Goal: Information Seeking & Learning: Learn about a topic

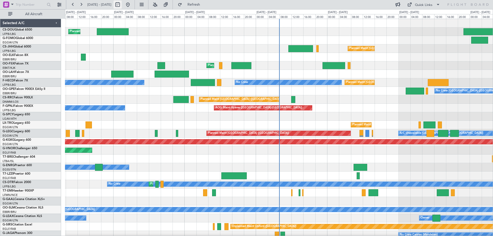
click at [122, 2] on button at bounding box center [118, 5] width 8 height 8
select select "8"
select select "2025"
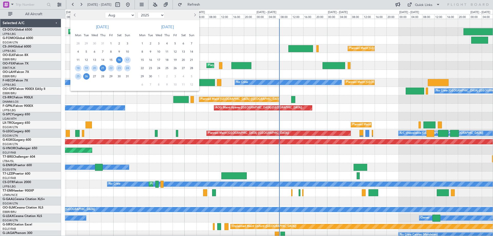
click at [104, 69] on span "21" at bounding box center [103, 68] width 6 height 6
click at [106, 75] on span "28" at bounding box center [103, 76] width 6 height 6
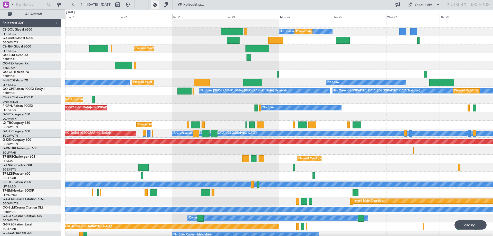
click at [159, 4] on button at bounding box center [155, 5] width 8 height 8
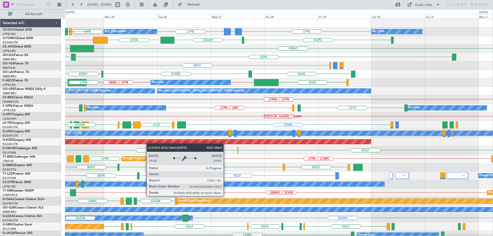
click at [105, 141] on div "LFPB GMMX or LFPB LFPB LFPB EGGW Planned Maint Paris (Le Bourget) A/C Unavailab…" at bounding box center [279, 163] width 428 height 288
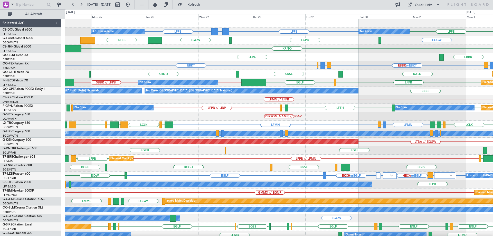
click at [215, 63] on div "Planned Maint Paris (Le Bourget) A/C Unavailable No Crew LFPB GMMX or LFPB LFPB…" at bounding box center [279, 163] width 428 height 288
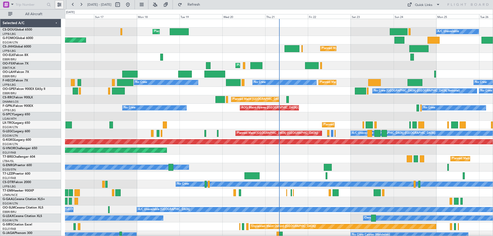
click at [56, 3] on button at bounding box center [59, 5] width 8 height 8
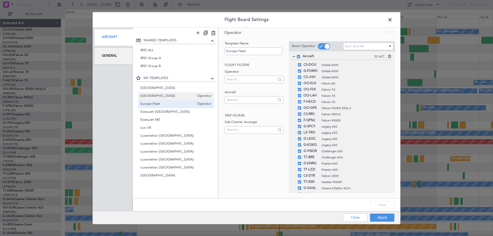
click at [155, 97] on span "Belgium" at bounding box center [168, 96] width 54 height 5
type input "Belgium"
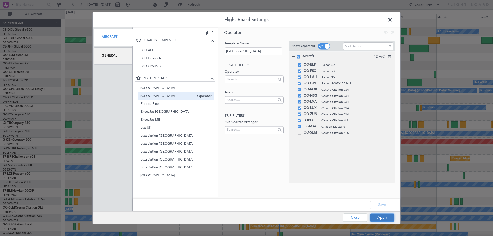
click at [385, 218] on button "Apply" at bounding box center [382, 218] width 24 height 8
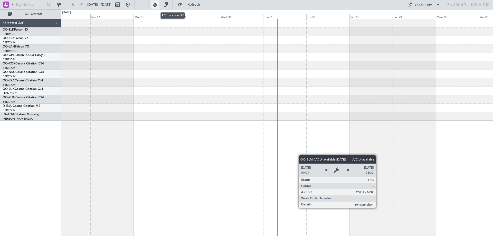
click at [159, 4] on button at bounding box center [155, 5] width 8 height 8
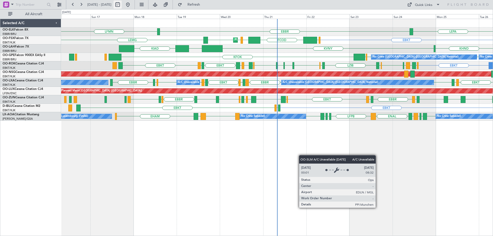
click at [122, 5] on button at bounding box center [118, 5] width 8 height 8
select select "8"
select select "2025"
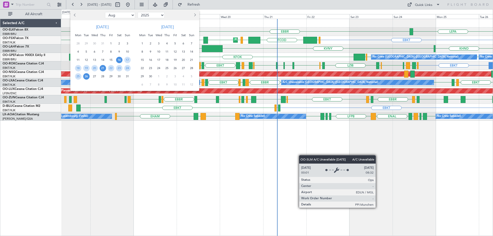
click at [101, 67] on span "21" at bounding box center [103, 68] width 6 height 6
click at [105, 78] on span "28" at bounding box center [103, 76] width 6 height 6
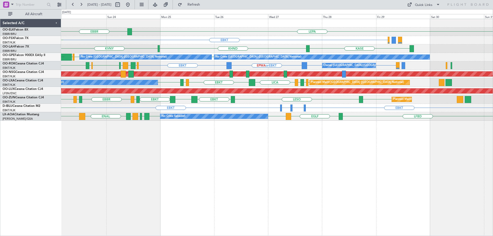
click at [318, 97] on div "LEPA EBBR EBKT EGGW FCOD KASE KHND KVNY Planned Maint Alton-st Louis (St Louis …" at bounding box center [277, 70] width 432 height 102
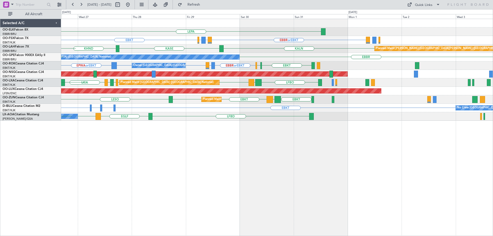
click at [148, 93] on div "LEPA EBKT EBBR or EBKT LIRZ or EBKT EBBR or EBKT KASE KHND KALN Planned Maint A…" at bounding box center [277, 70] width 432 height 102
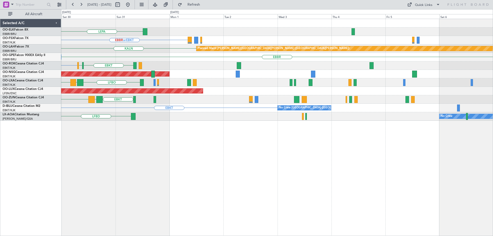
click at [272, 91] on div "LEPA EBBR or EBKT EBBR or EBKT LIRZ or EBKT EBKT KALN Planned Maint Alton-st Lo…" at bounding box center [277, 70] width 432 height 102
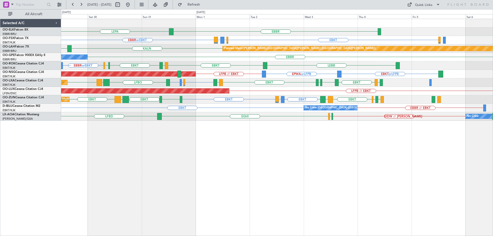
click at [184, 99] on div "EBBR LEPA Planned Maint Kortrijk-Wevelgem EBKT EBBR or EBKT LIRZ or EBKT EBBR o…" at bounding box center [277, 70] width 432 height 102
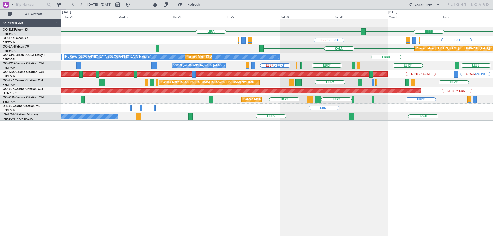
click at [338, 115] on div "EBBR LEPA LFMN EBKT EBBR or EBKT LIRZ or EBKT EBBR or EBKT Planned Maint Alton-…" at bounding box center [277, 70] width 432 height 102
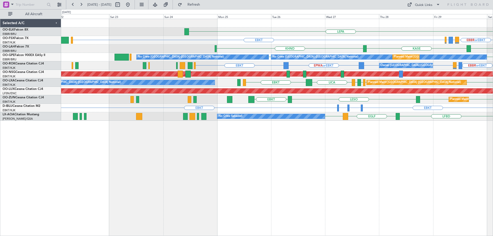
click at [350, 108] on div "LEPA EBBR EBBR or EBKT LIRZ or EBKT EBBR or EBKT EBKT Planned Maint Kortrijk-We…" at bounding box center [277, 70] width 432 height 102
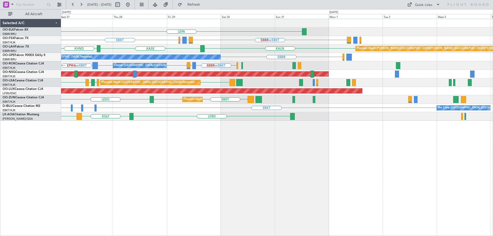
click at [117, 110] on div "LEPA EBBR or EBKT LIRZ or EBKT EBBR or EBKT EBKT KALN KASE KHND Planned Maint A…" at bounding box center [277, 70] width 432 height 102
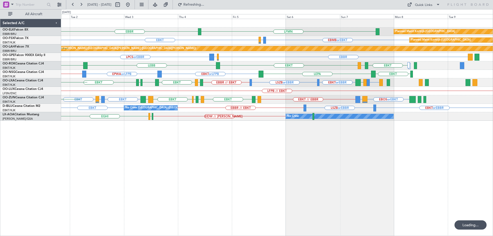
click at [236, 99] on div "LFMN EBBR Planned Maint Kortrijk-Wevelgem LEPA EBMB or EBKT LSZH or EBKT EBKT P…" at bounding box center [277, 70] width 432 height 102
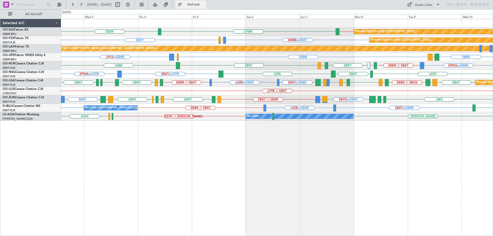
click at [204, 4] on span "Refresh" at bounding box center [194, 5] width 22 height 4
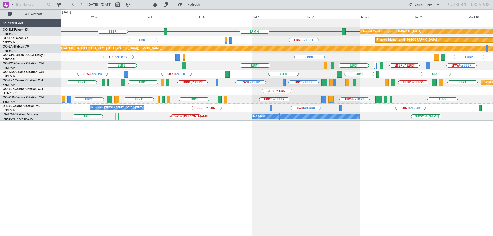
click at [493, 112] on html "02 Sep 2025 - 10 Sep 2025 Refresh Quick Links All Aircraft LFMN EBBR // EBKT Pl…" at bounding box center [246, 118] width 493 height 236
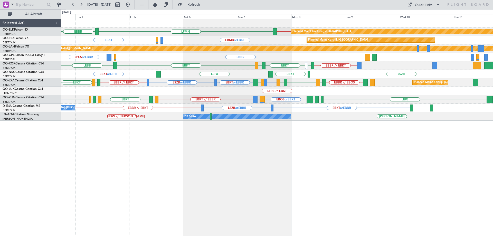
click at [164, 88] on div "EBBR EBBR // EBKT LFMN Planned Maint Kortrijk-Wevelgem EBKT EBMB or EBKT LSZH o…" at bounding box center [277, 70] width 432 height 102
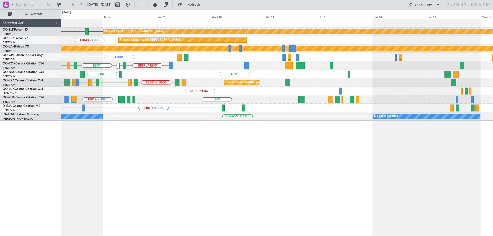
click at [271, 104] on div "EBBR // EBKT LFMN Planned Maint Kortrijk-Wevelgem EBMB or EBKT Planned Maint Ko…" at bounding box center [277, 70] width 432 height 102
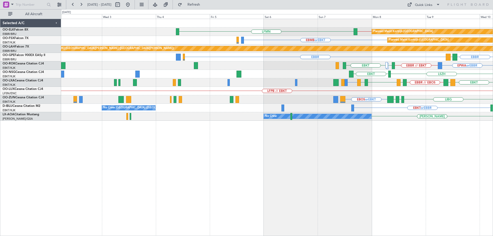
click at [454, 125] on div "EBBR // EBKT LFMN Planned Maint Kortrijk-Wevelgem EBMB or EBKT Planned Maint Ko…" at bounding box center [277, 127] width 432 height 217
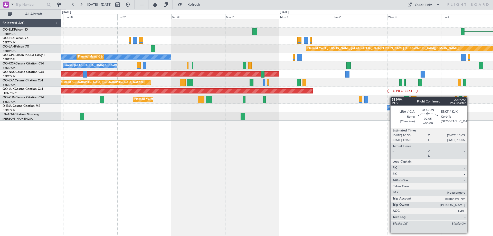
click at [414, 98] on div "LFMN EBMB or EBKT Planned Maint Alton-st Louis (St Louis Regl) EBBR No Crew Bru…" at bounding box center [277, 70] width 432 height 102
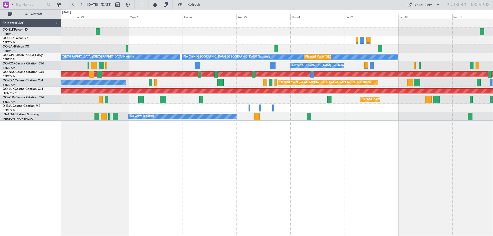
click at [442, 97] on div "Planned Maint Alton-st Louis (St Louis Regl) No Crew Brussels (Brussels Nationa…" at bounding box center [277, 70] width 432 height 102
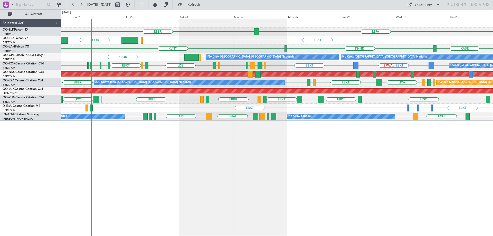
click at [152, 106] on div "LEPA EBBR EBKT EGLF FCOD Planned Maint Kortrijk-Wevelgem KASE KHND KVNY EBBR EB…" at bounding box center [277, 70] width 432 height 102
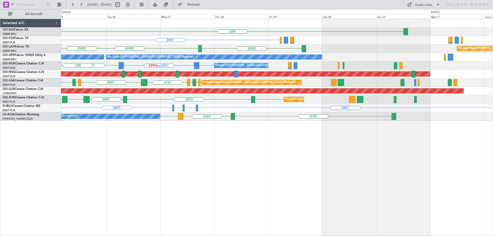
click at [161, 90] on div "LEPA EBBR EBKT KASE KHND Planned Maint Alton-st Louis (St Louis Regl) KVNY EBBR…" at bounding box center [277, 70] width 432 height 102
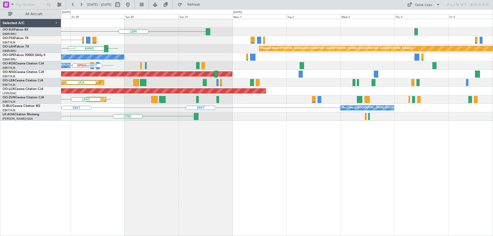
click at [134, 94] on div "LEPA EBKT KASE Planned Maint Alton-st Louis (St Louis Regl) KHND No Crew Brusse…" at bounding box center [277, 70] width 432 height 102
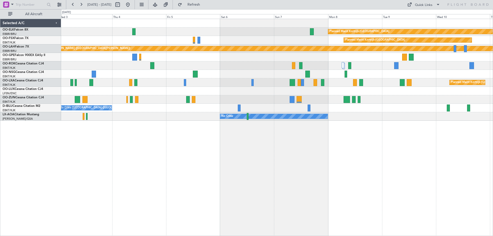
click at [148, 97] on div "Planned Maint Kortrijk-Wevelgem Planned Maint Kortrijk-Wevelgem Planned Maint A…" at bounding box center [277, 70] width 432 height 102
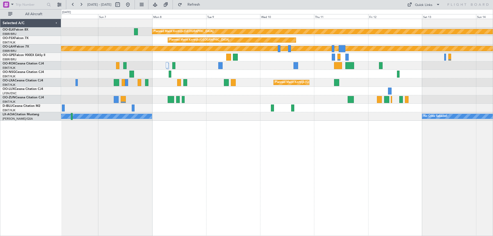
click at [161, 105] on div "Planned Maint Kortrijk-Wevelgem Planned Maint Kortrijk-Wevelgem Planned Maint A…" at bounding box center [277, 70] width 432 height 102
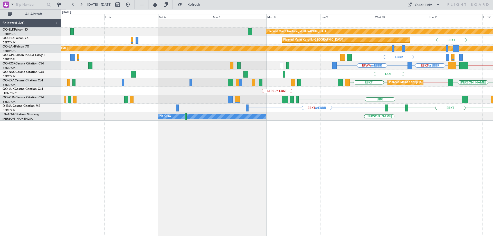
click at [463, 106] on div "Planned Maint Kortrijk-Wevelgem EBKT Planned Maint Kortrijk-Wevelgem Planned Ma…" at bounding box center [277, 70] width 432 height 102
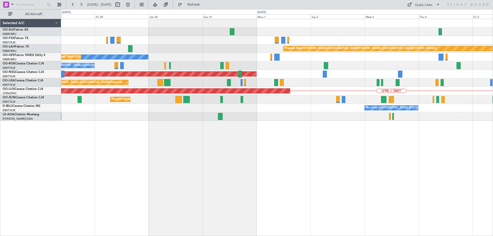
click at [462, 96] on div "Planned Maint Alton-st Louis (St Louis Regl) No Crew Brussels (Brussels Nationa…" at bounding box center [277, 70] width 432 height 102
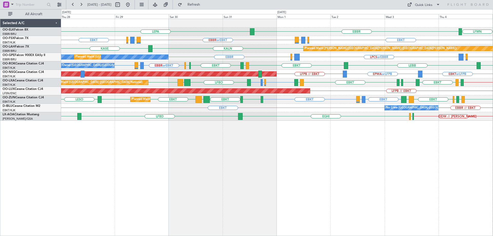
click at [82, 78] on div "EBBR LEPA LFMN EBKT EBBR or EBKT LIRZ or EBKT EBBR or EBKT LIRZ or EBKT EBBR or…" at bounding box center [277, 70] width 432 height 102
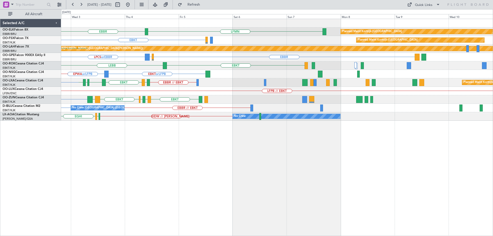
click at [75, 83] on div "EBBR LFMN Planned Maint Kortrijk-Wevelgem EBKT Planned Maint Kortrijk-Wevelgem …" at bounding box center [277, 70] width 432 height 102
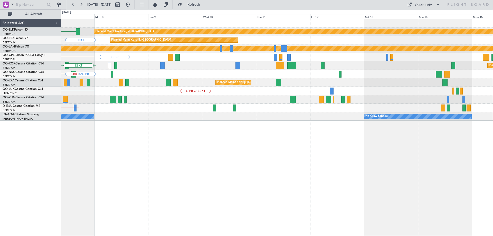
click at [136, 88] on div "LFMN Planned Maint Kortrijk-Wevelgem Planned Maint Kortrijk-Wevelgem EBKT Plann…" at bounding box center [277, 70] width 432 height 102
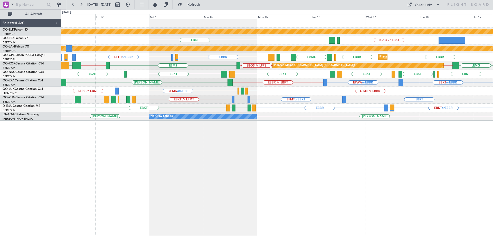
click at [422, 98] on div "Planned Maint Kortrijk-Wevelgem KLAS or LGKO LGKO // EBKT LGAV EBKT Planned Mai…" at bounding box center [277, 70] width 432 height 102
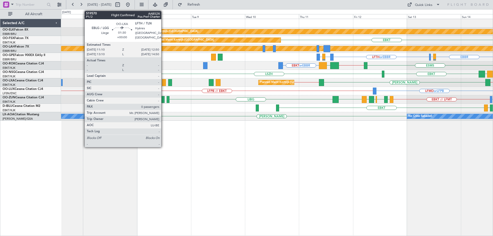
click at [354, 91] on div "Planned Maint Kortrijk-Wevelgem EBKT Planned Maint Kortrijk-Wevelgem LGAV LGKO …" at bounding box center [277, 70] width 432 height 102
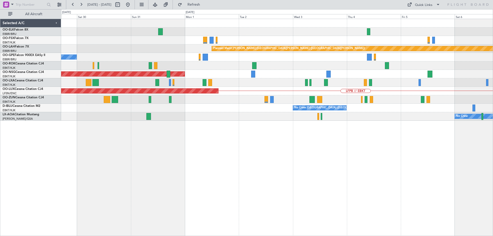
click at [384, 89] on div "Planned Maint Kortrijk-Wevelgem Planned Maint Kortrijk-Wevelgem Planned Maint A…" at bounding box center [277, 70] width 432 height 102
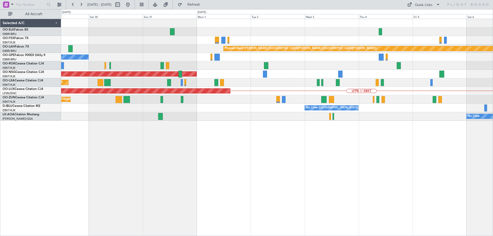
click at [422, 97] on div "Planned Maint Kortrijk-Wevelgem Planned Maint Kortrijk-Wevelgem Planned Maint A…" at bounding box center [277, 70] width 432 height 102
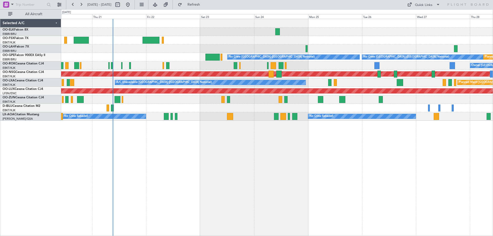
click at [409, 96] on div "Planned Maint Kortrijk-Wevelgem No Crew Brussels (Brussels National) Planned Ma…" at bounding box center [277, 70] width 432 height 102
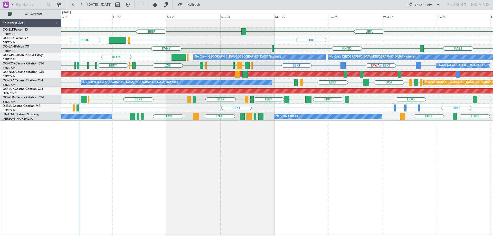
click at [385, 117] on div "EBBR LEPA EBKT EGLF FCOD Planned Maint Kortrijk-Wevelgem KVNY KASE KHND KFOK EB…" at bounding box center [277, 70] width 432 height 102
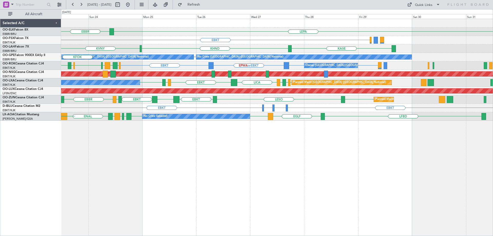
click at [286, 82] on div "EBBR LEPA EBKT EGLF FCOD KVNY KASE KHND Planned Maint Alton-st Louis (St Louis …" at bounding box center [277, 70] width 432 height 102
click at [203, 65] on div "EBBR LEPA EBKT EBBR or EBKT LIRZ or EBKT EBBR or EBKT KVNY KALN KASE KHND Plann…" at bounding box center [277, 70] width 432 height 102
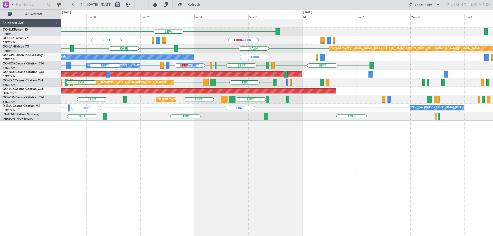
click at [198, 92] on div "LEPA EBKT EBBR or EBKT LIRZ or EBKT EBBR or EBKT KALN KASE KHND Planned Maint A…" at bounding box center [277, 70] width 432 height 102
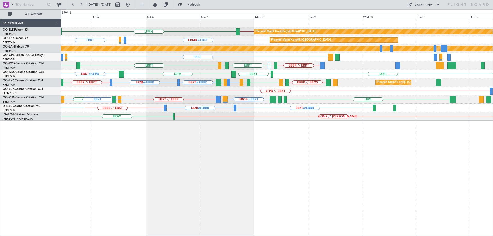
click at [206, 87] on div "Planned Maint Kortrijk-Wevelgem LFMN EBBR // EBKT EBBR Planned Maint Kortrijk-W…" at bounding box center [277, 70] width 432 height 102
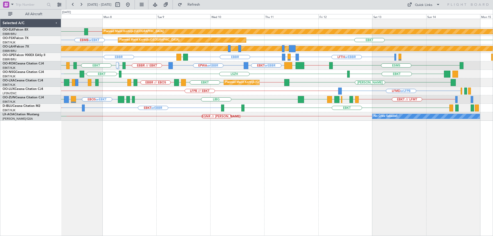
click at [239, 92] on div "Planned Maint Kortrijk-Wevelgem LFMN EBBR // EBKT Planned Maint Kortrijk-Wevelg…" at bounding box center [277, 70] width 432 height 102
click at [374, 104] on div "Planned Maint Kortrijk-Wevelgem LFMN EBBR // EBKT Planned Maint Kortrijk-Wevelg…" at bounding box center [277, 70] width 432 height 102
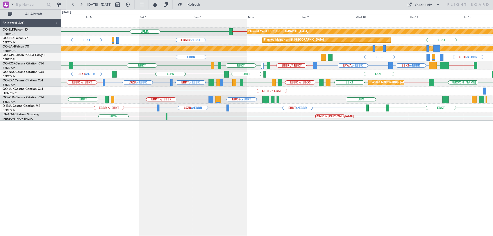
click at [321, 94] on div "LFPB // EBKT" at bounding box center [277, 91] width 432 height 8
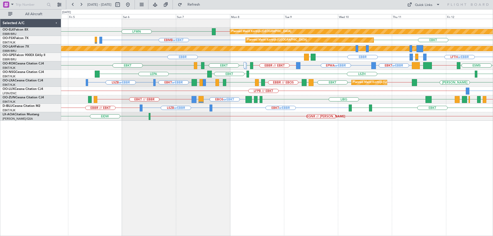
click at [280, 97] on div "Planned Maint Kortrijk-Wevelgem LFMN EBBR // EBKT Planned Maint Kortrijk-Wevelg…" at bounding box center [277, 70] width 432 height 102
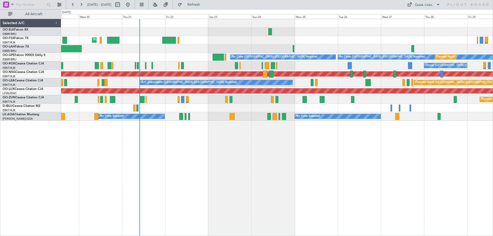
click at [186, 80] on div "Planned Maint Kortrijk-Wevelgem No Crew Brussels (Brussels National) No Crew Br…" at bounding box center [277, 70] width 432 height 102
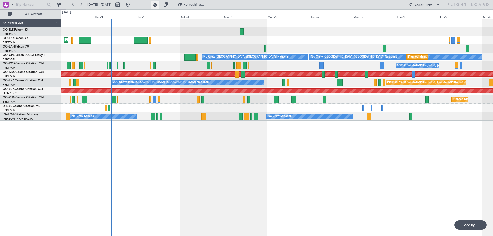
click at [159, 2] on button at bounding box center [155, 5] width 8 height 8
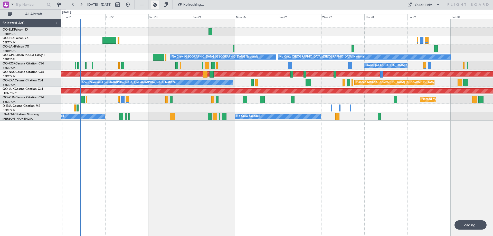
click at [159, 5] on button at bounding box center [155, 5] width 8 height 8
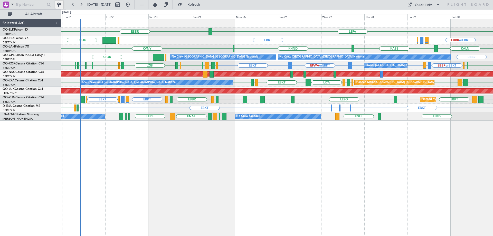
click at [57, 3] on button at bounding box center [59, 5] width 8 height 8
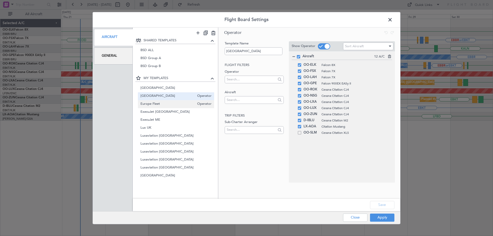
click at [157, 105] on span "Europe Fleet" at bounding box center [168, 103] width 54 height 5
type input "Europe Fleet"
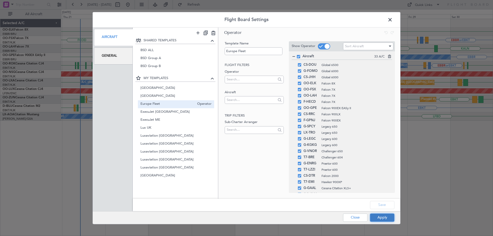
click at [382, 219] on button "Apply" at bounding box center [382, 218] width 24 height 8
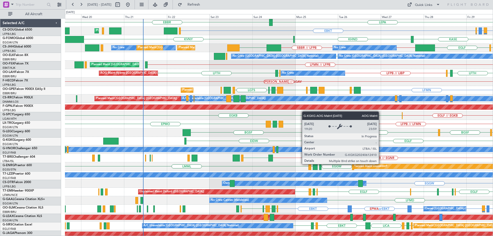
click at [299, 112] on div "EGLF // EGKB EGKB Planned Maint London (Biggin Hill)" at bounding box center [279, 116] width 428 height 8
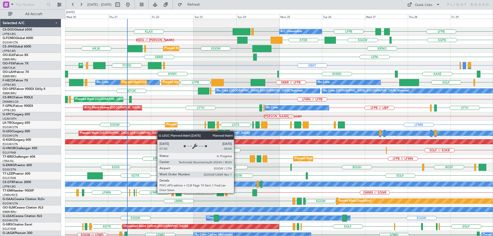
click at [160, 132] on div "Planned Maint Paris (Le Bourget) A/C Unavailable LFPB KLAX GMMX LFPB LFPB EGGW …" at bounding box center [279, 163] width 428 height 288
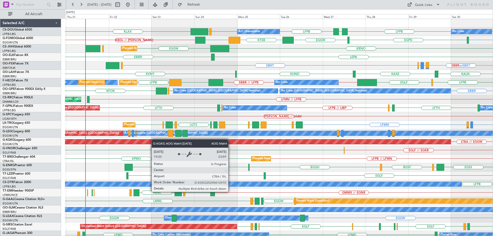
click at [142, 144] on div "LFPB KLAX GMMX LFPB LFPB EGGW Planned Maint Paris (Le Bourget) A/C Unavailable …" at bounding box center [279, 163] width 428 height 288
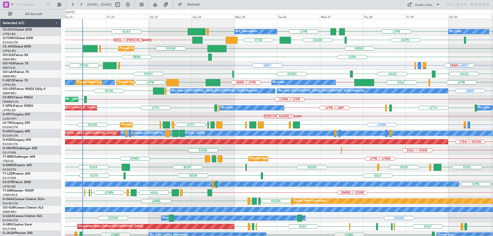
click at [149, 52] on div "Planned Maint London (Luton) KRNO EGGW EGGW EGKB HKJK" at bounding box center [279, 48] width 428 height 8
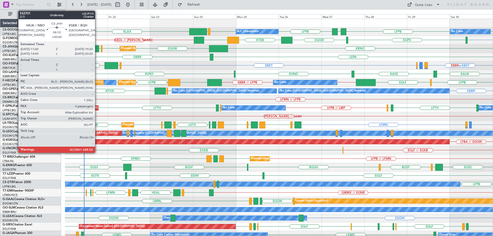
click at [97, 49] on div at bounding box center [91, 48] width 15 height 7
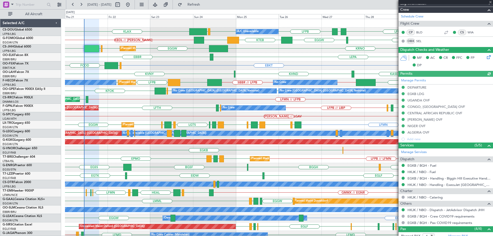
scroll to position [158, 0]
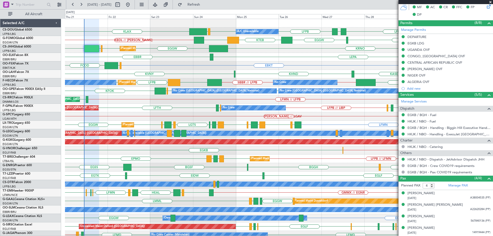
click at [491, 3] on span at bounding box center [490, 2] width 5 height 5
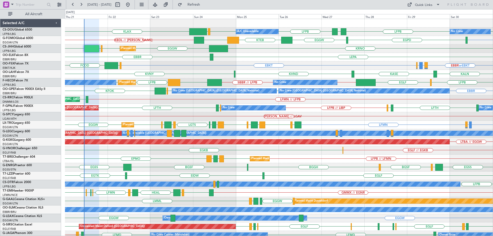
type input "0"
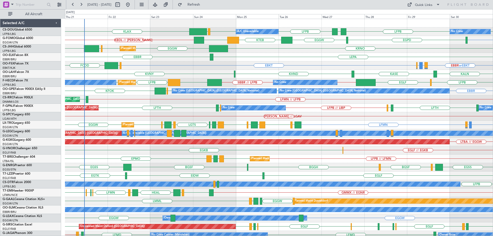
click at [31, 143] on div "LFPB GMMX LFPB LFPB EGGW KLAX LFPB Planned Maint Paris (Le Bourget) A/C Unavail…" at bounding box center [246, 122] width 493 height 227
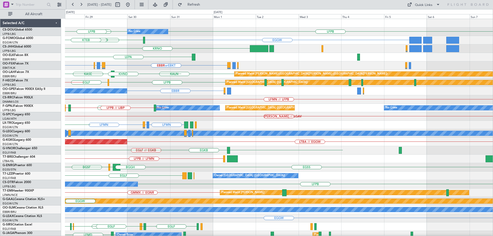
click at [82, 150] on div "EGLF // EGKB EGKB" at bounding box center [279, 150] width 428 height 8
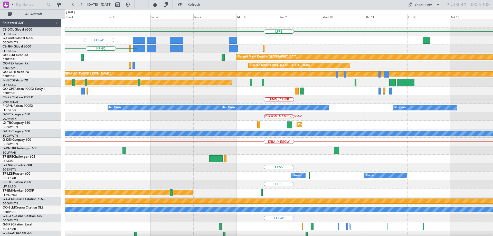
click at [106, 140] on div "LTBA // EGGW" at bounding box center [279, 142] width 428 height 8
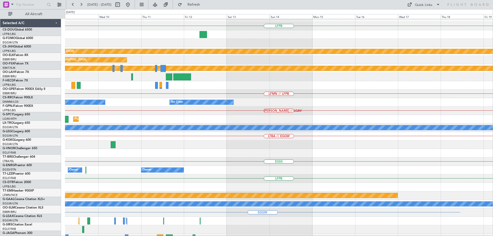
scroll to position [6, 0]
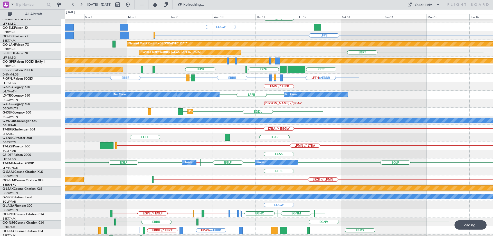
click at [345, 133] on div "EGLF LGKR" at bounding box center [279, 137] width 428 height 8
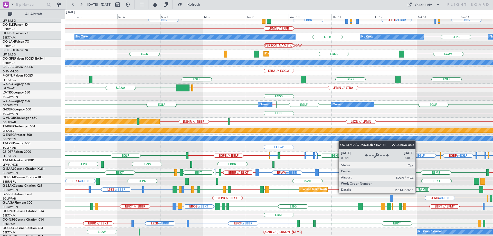
scroll to position [71, 0]
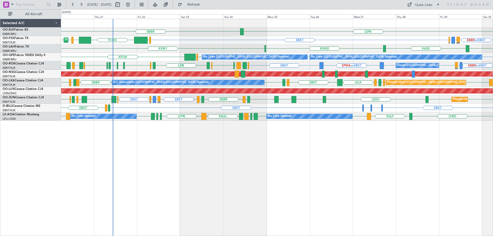
click at [103, 105] on div "LEPA [GEOGRAPHIC_DATA] EBBR or EBKT LIRZ or EBKT EBBR or EBKT EBKT [GEOGRAPHIC_…" at bounding box center [277, 70] width 432 height 102
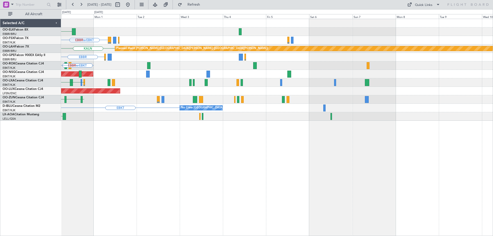
click at [162, 89] on div "LEPA EBBR or EBKT LIRZ or EBKT EBBR or EBKT EBKT KALN Planned [GEOGRAPHIC_DATA]…" at bounding box center [277, 70] width 432 height 102
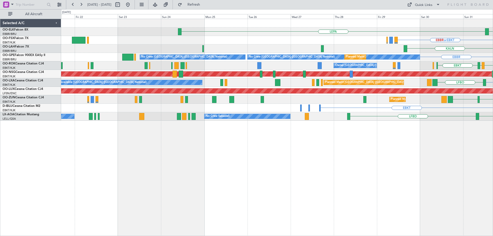
click at [493, 109] on html "[DATE] - [DATE] Refresh Quick Links All Aircraft [GEOGRAPHIC_DATA] LEPA EBBR or…" at bounding box center [246, 118] width 493 height 236
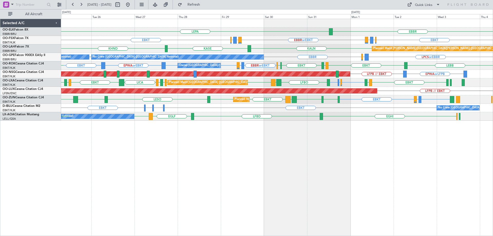
click at [327, 98] on div "EBBR LEPA [GEOGRAPHIC_DATA] EBKT EBBR or EBKT LIRZ or EBKT EBBR or EBKT LIRZ or…" at bounding box center [277, 70] width 432 height 102
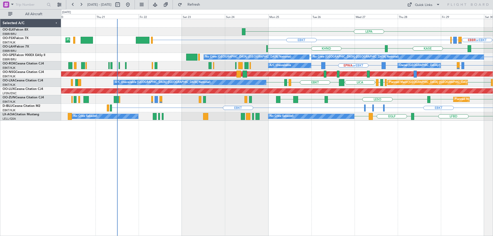
click at [325, 112] on div "LEPA [GEOGRAPHIC_DATA] EBBR or EBKT LIRZ or EBKT EBBR or EBKT EBKT Planned Main…" at bounding box center [277, 70] width 432 height 102
